Goal: Find specific page/section: Find specific page/section

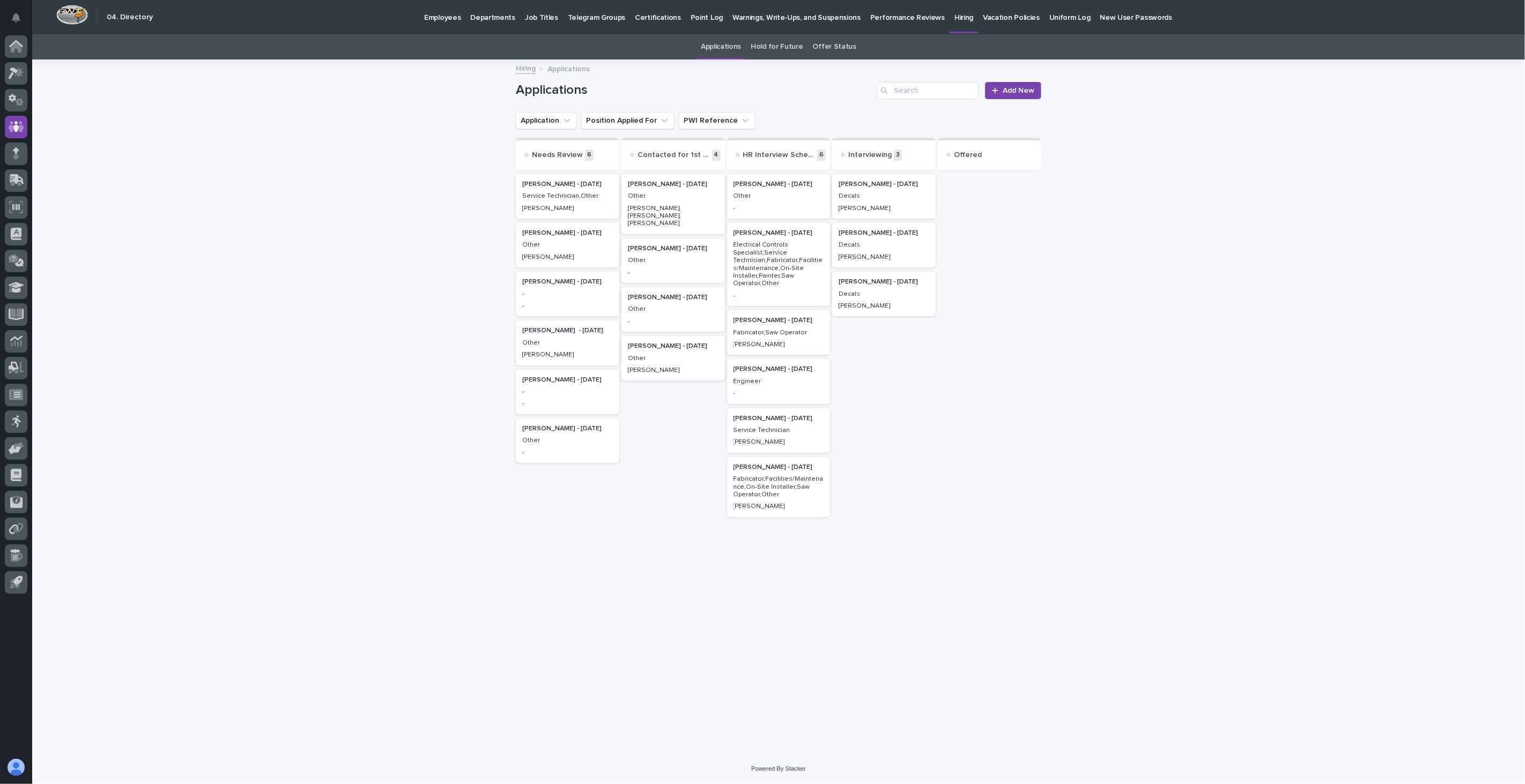
click at [440, 19] on p "Employees" at bounding box center [442, 11] width 37 height 22
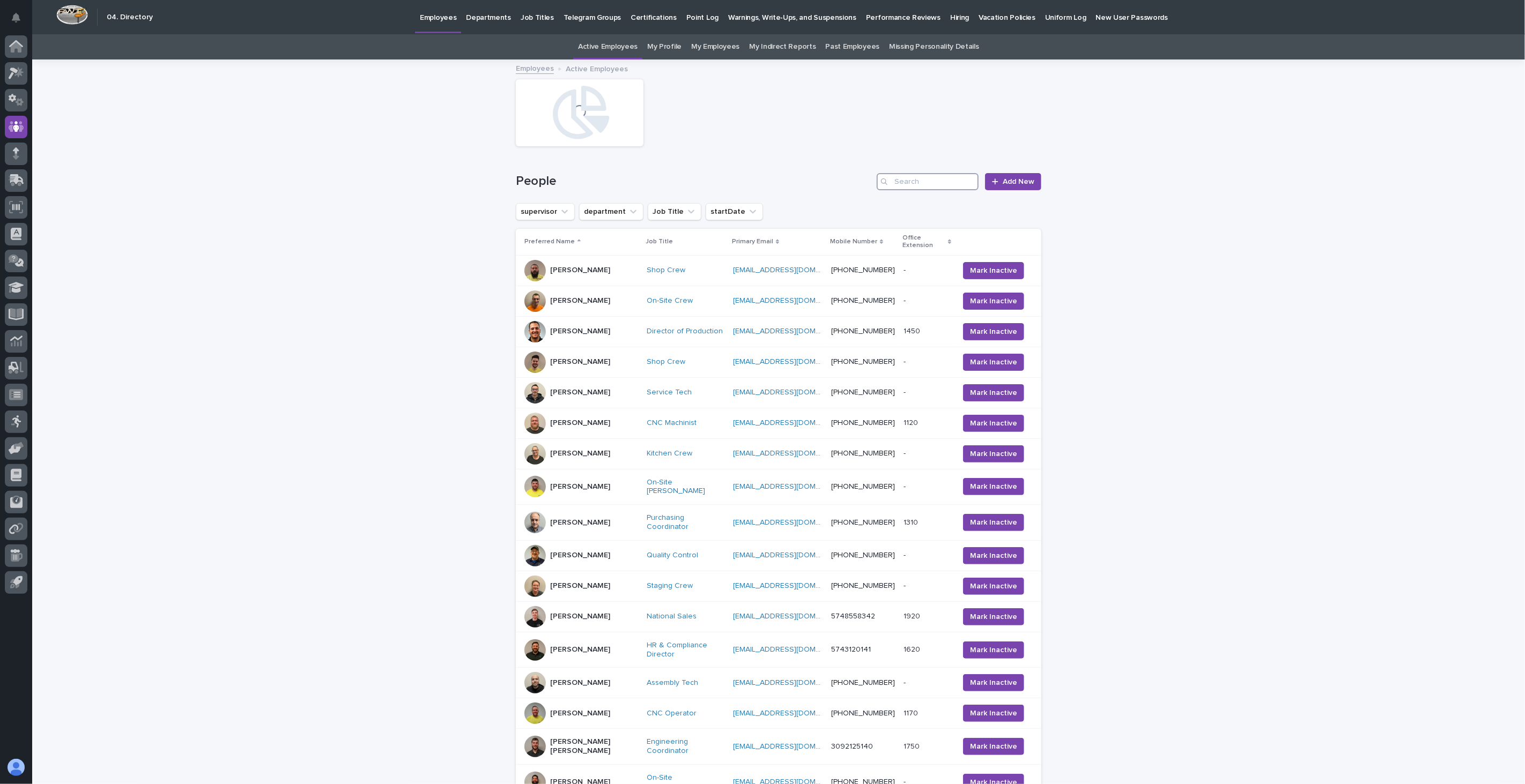
click at [941, 181] on input "Search" at bounding box center [928, 181] width 102 height 17
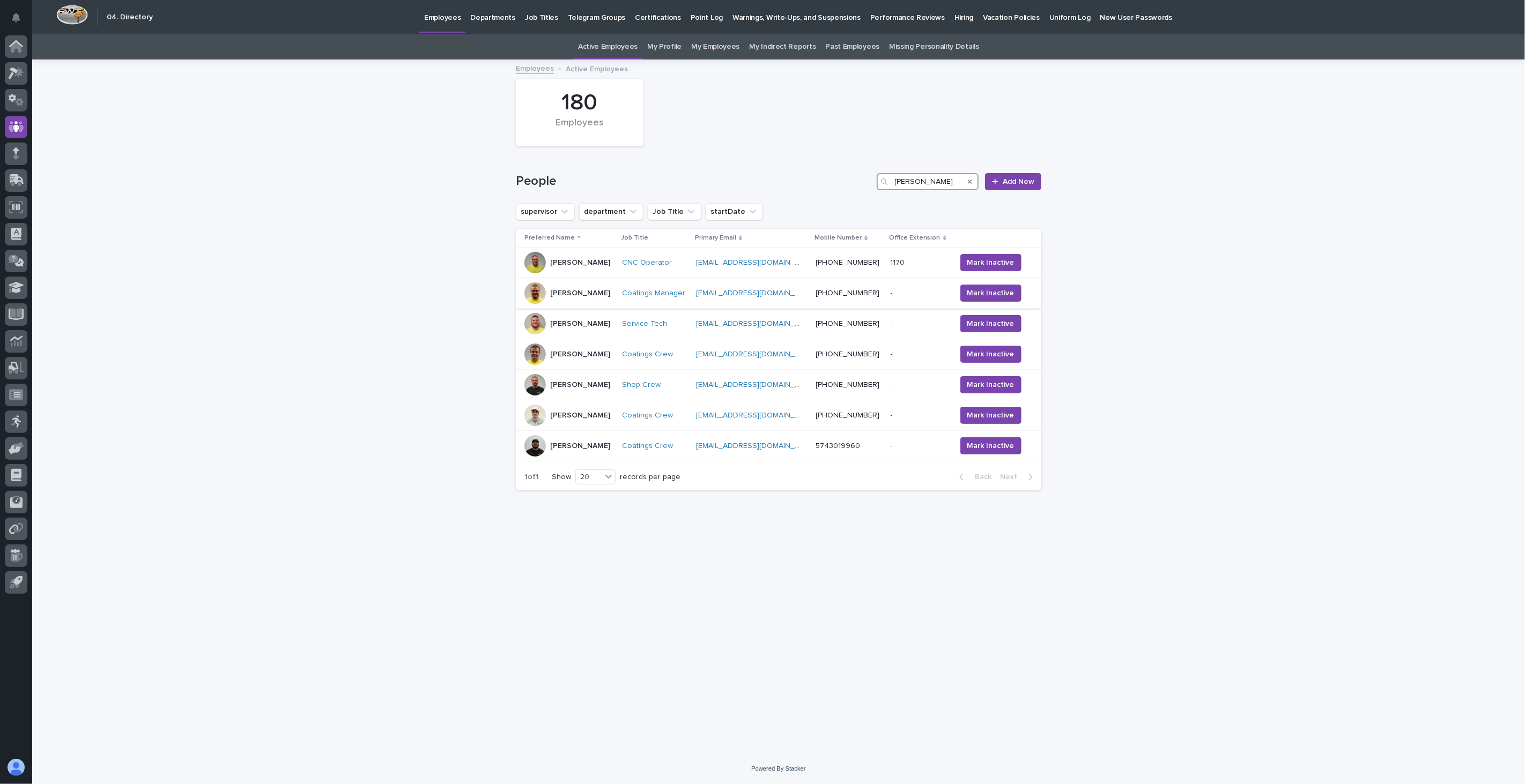
type input "[PERSON_NAME]"
click at [611, 303] on div "[PERSON_NAME]" at bounding box center [569, 293] width 89 height 22
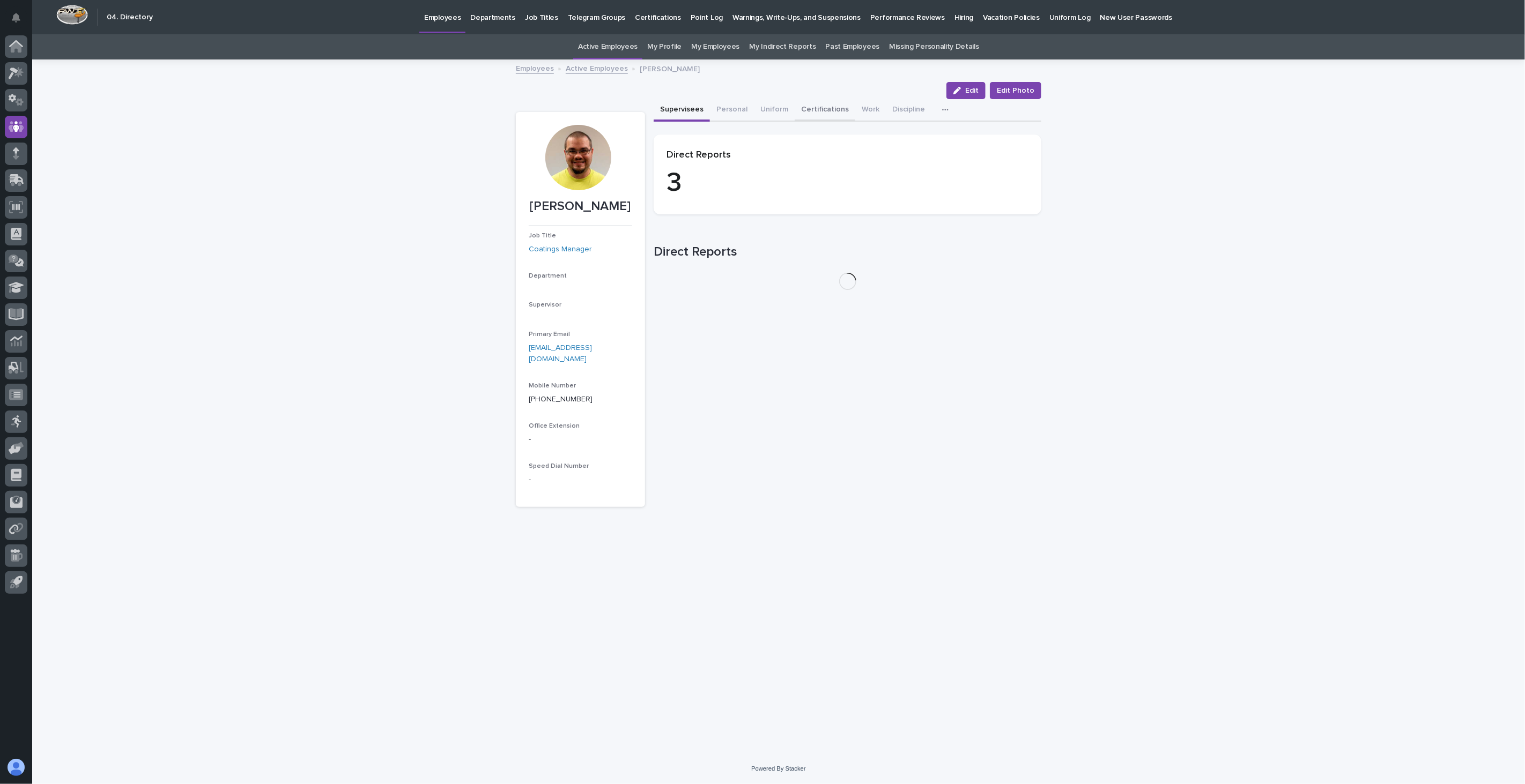
click at [801, 109] on button "Certifications" at bounding box center [825, 110] width 61 height 22
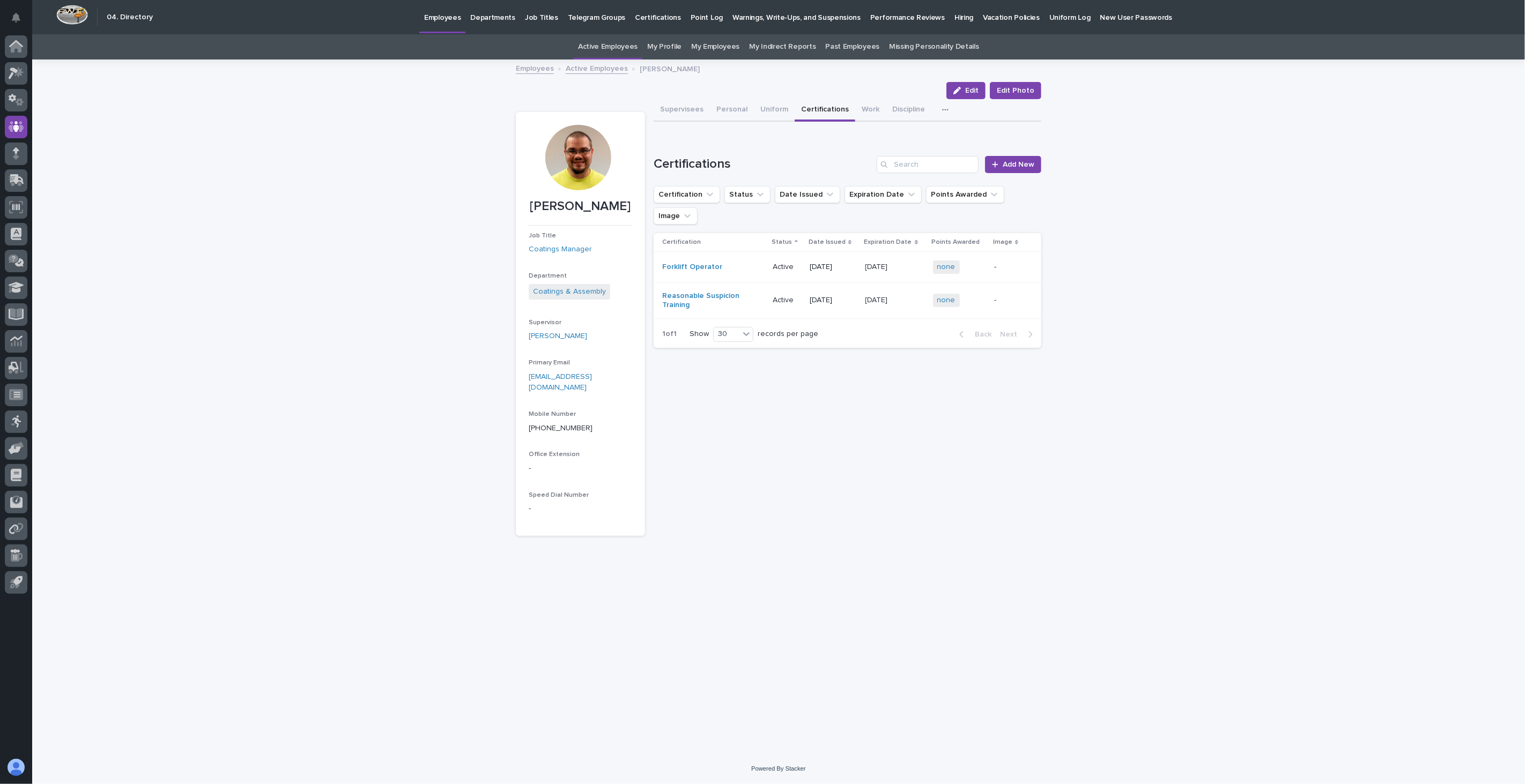
click at [543, 71] on link "Employees" at bounding box center [535, 67] width 38 height 12
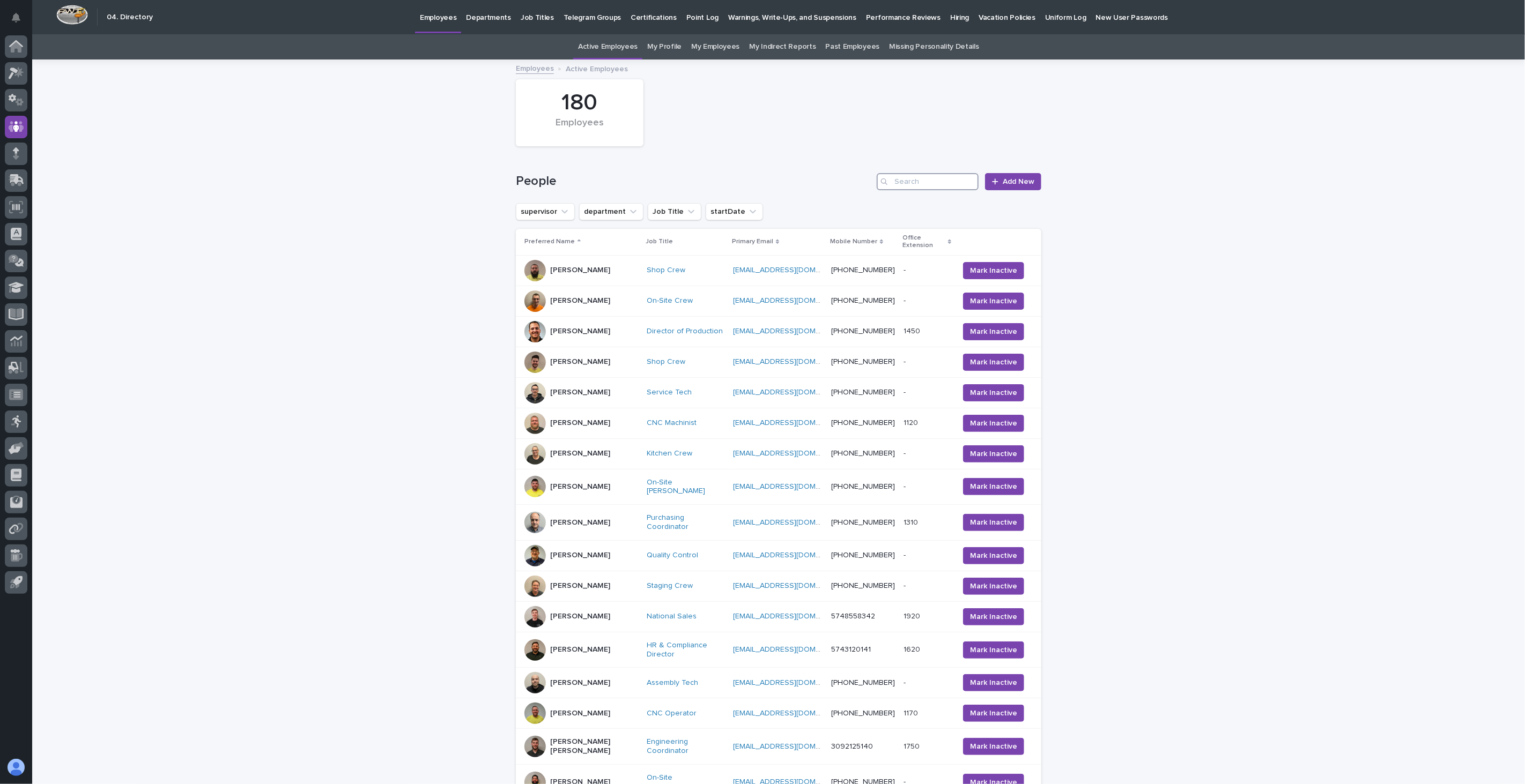
click at [916, 179] on input "Search" at bounding box center [928, 181] width 102 height 17
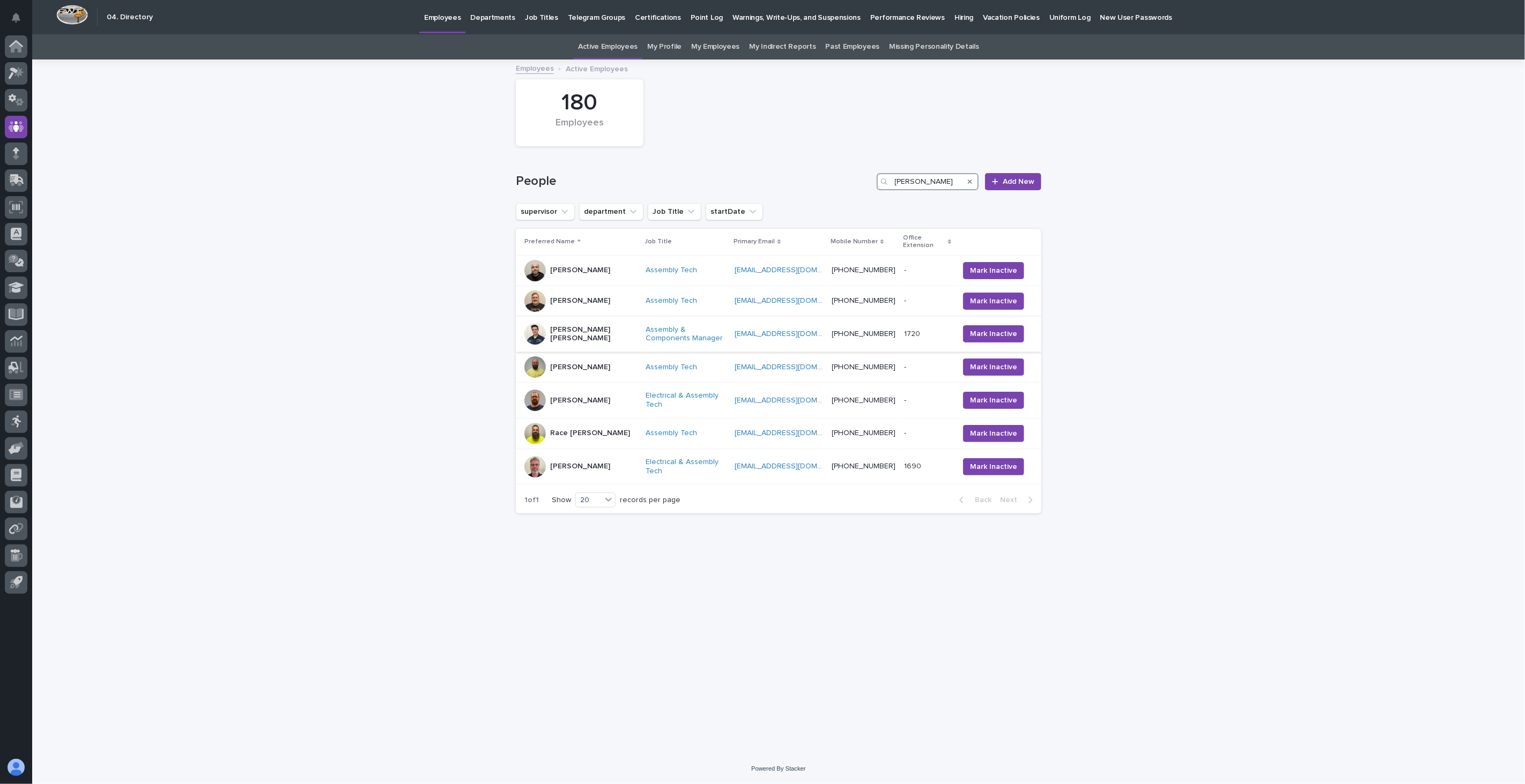
type input "[PERSON_NAME]"
click at [590, 335] on div "[PERSON_NAME] [PERSON_NAME]" at bounding box center [594, 335] width 87 height 27
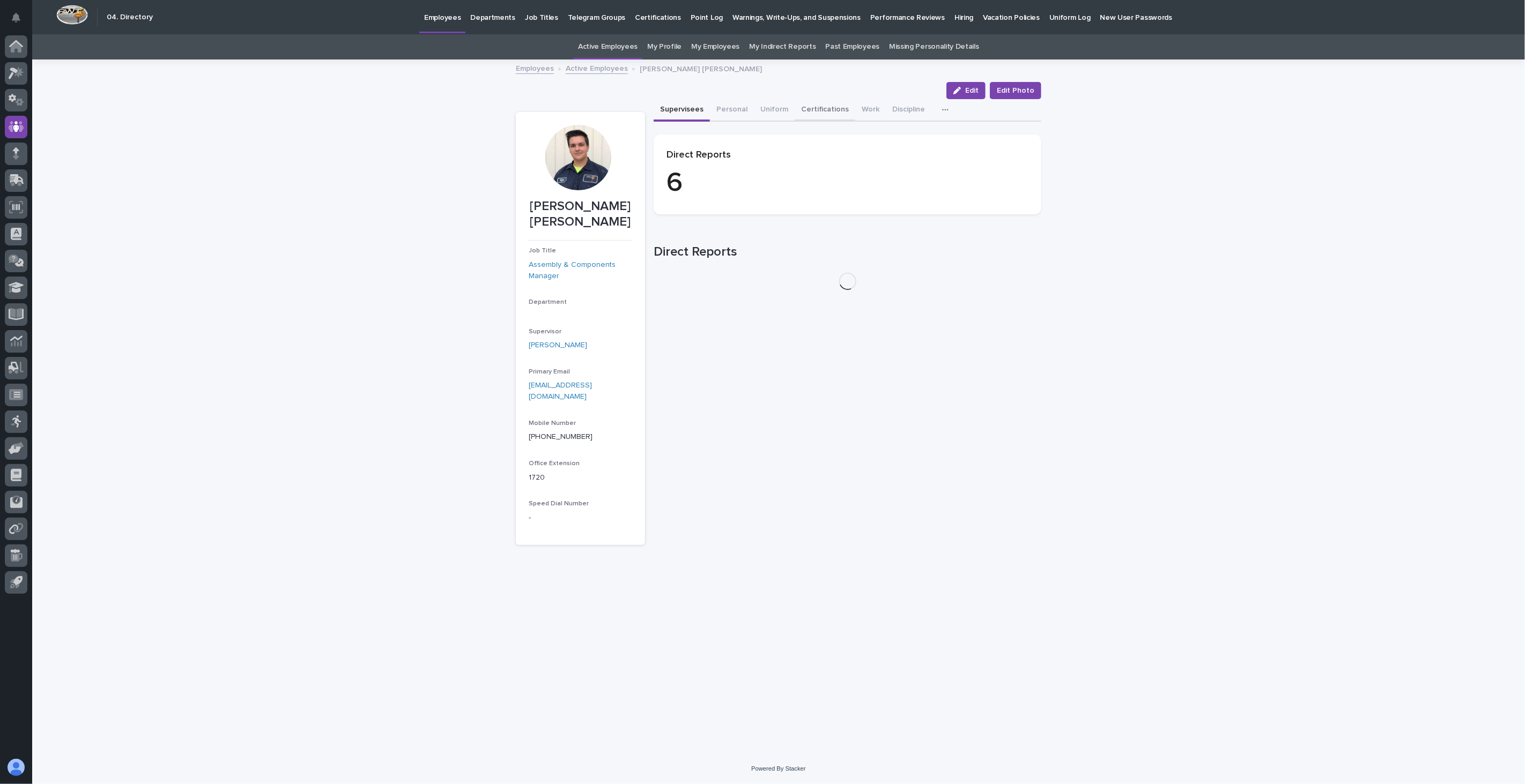
click at [820, 107] on button "Certifications" at bounding box center [825, 110] width 61 height 22
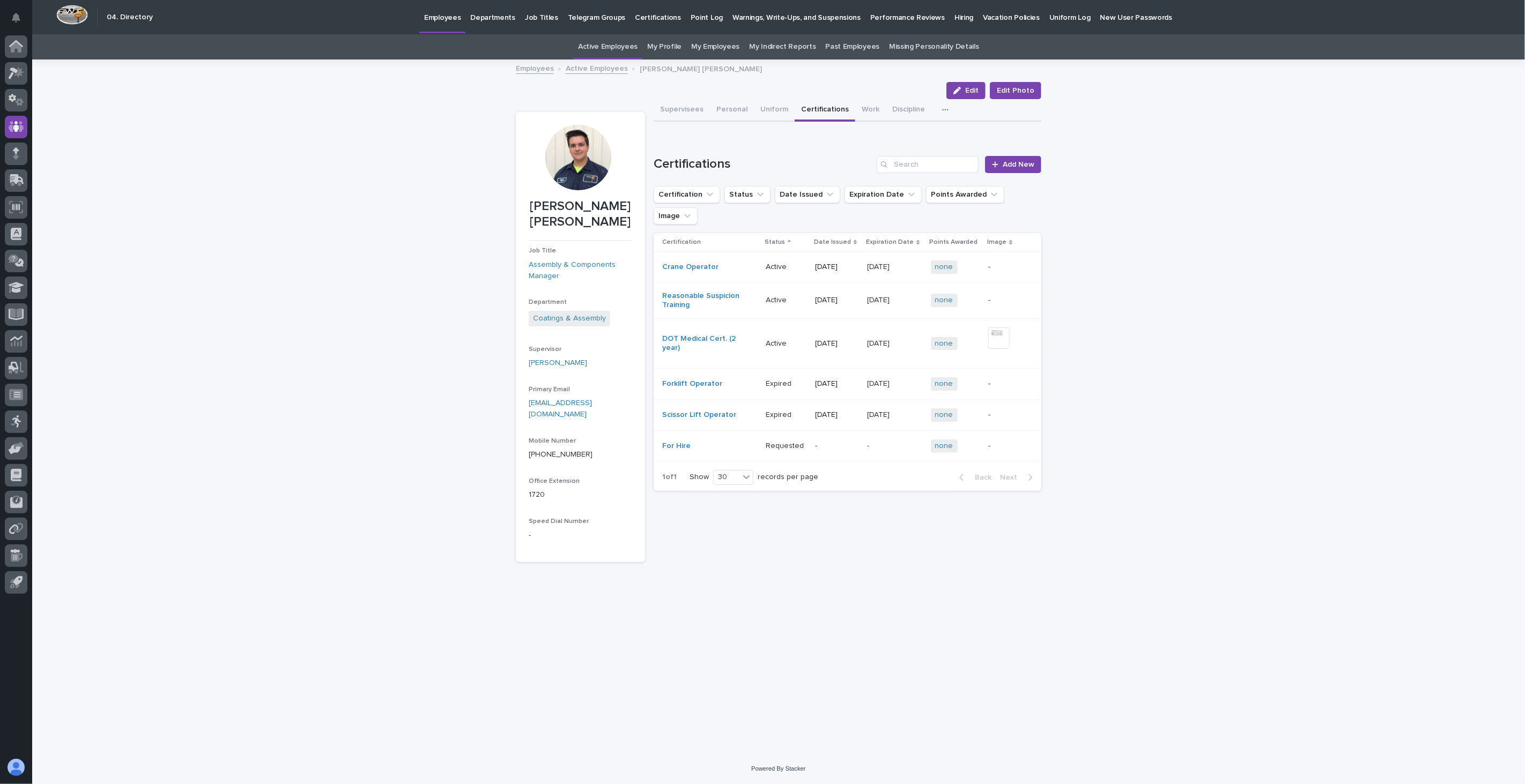
click at [588, 71] on link "Active Employees" at bounding box center [596, 67] width 62 height 12
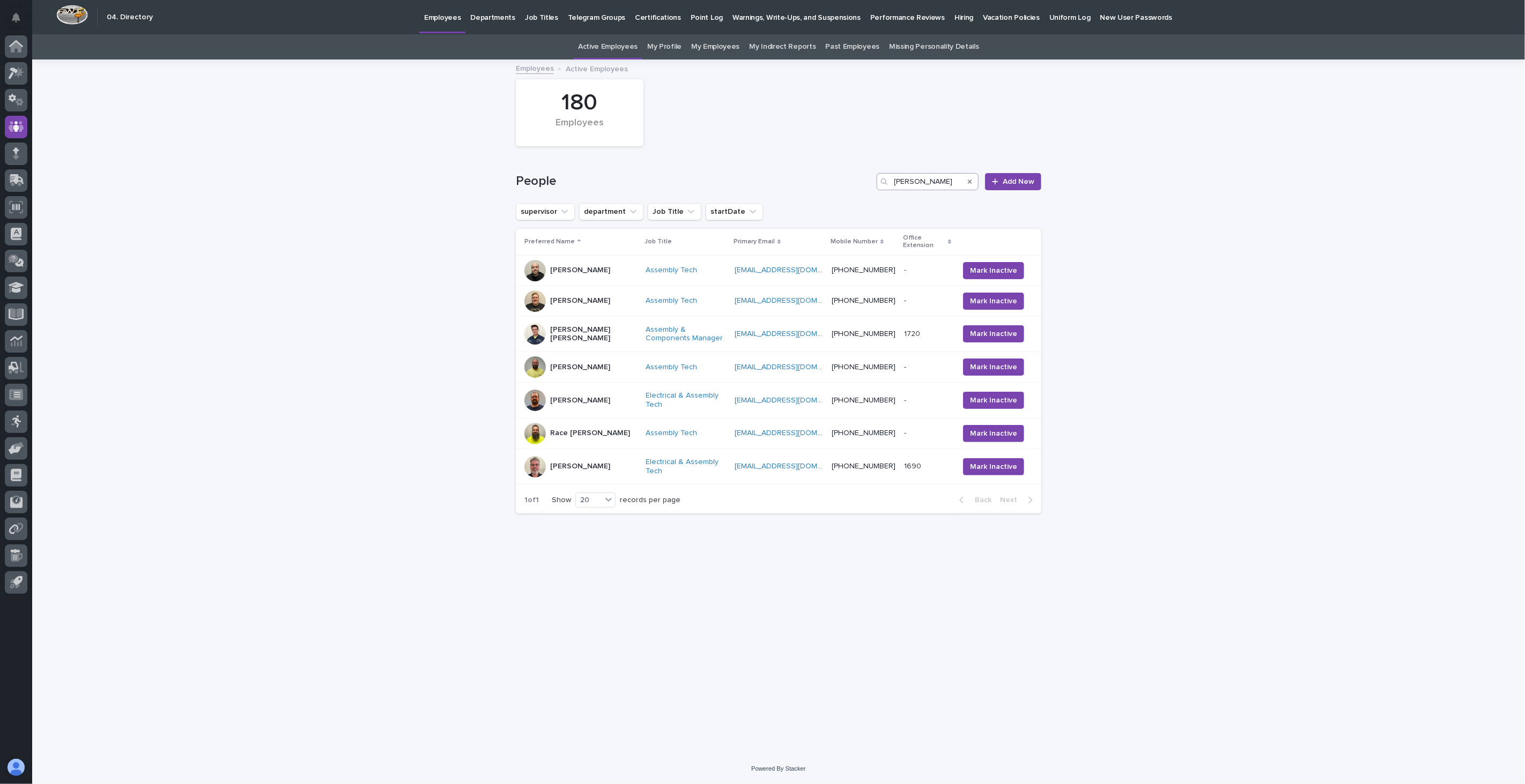
click at [971, 183] on icon "Search" at bounding box center [970, 181] width 4 height 7
